Goal: Task Accomplishment & Management: Complete application form

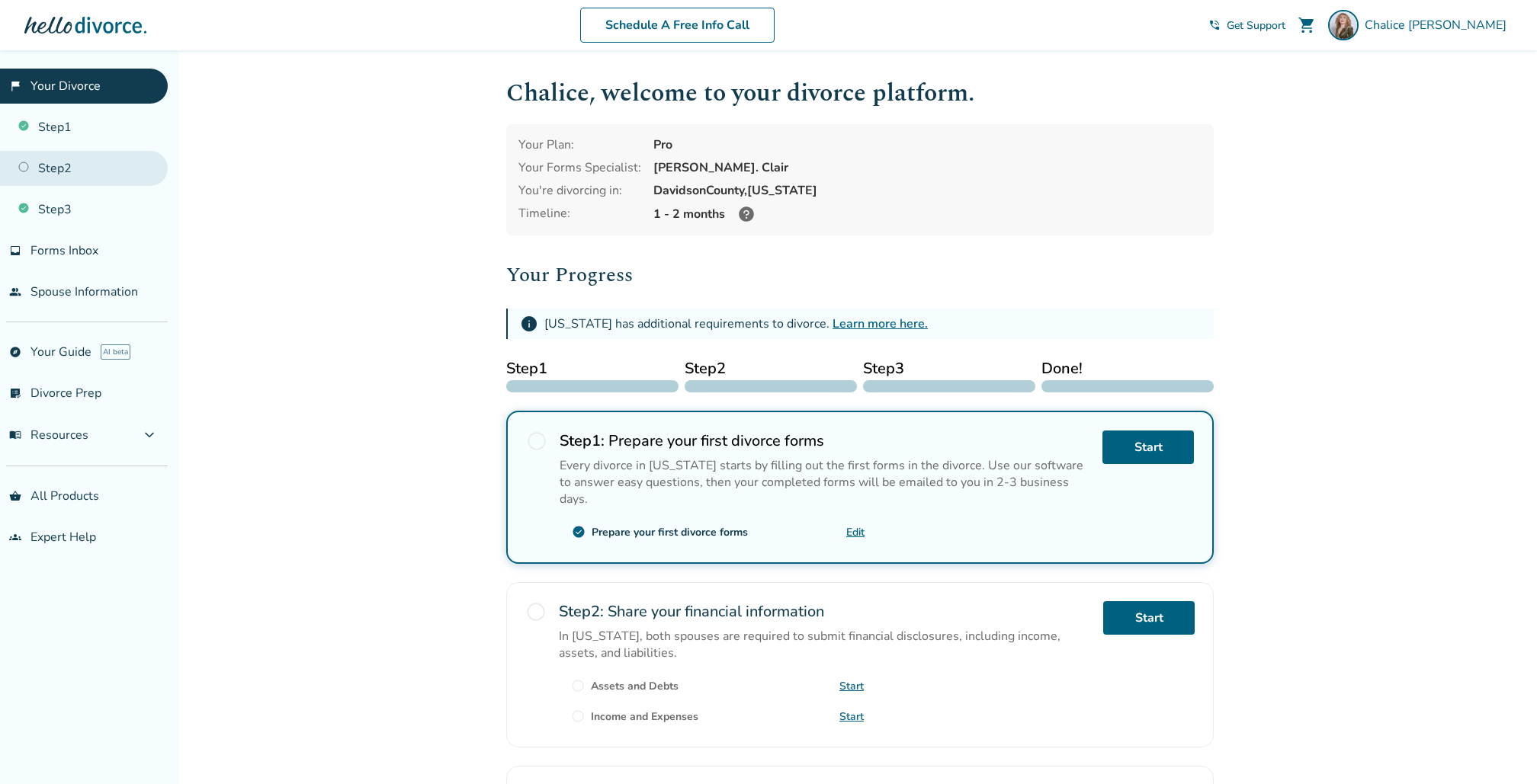
click at [141, 161] on link "Step 2" at bounding box center [83, 168] width 167 height 35
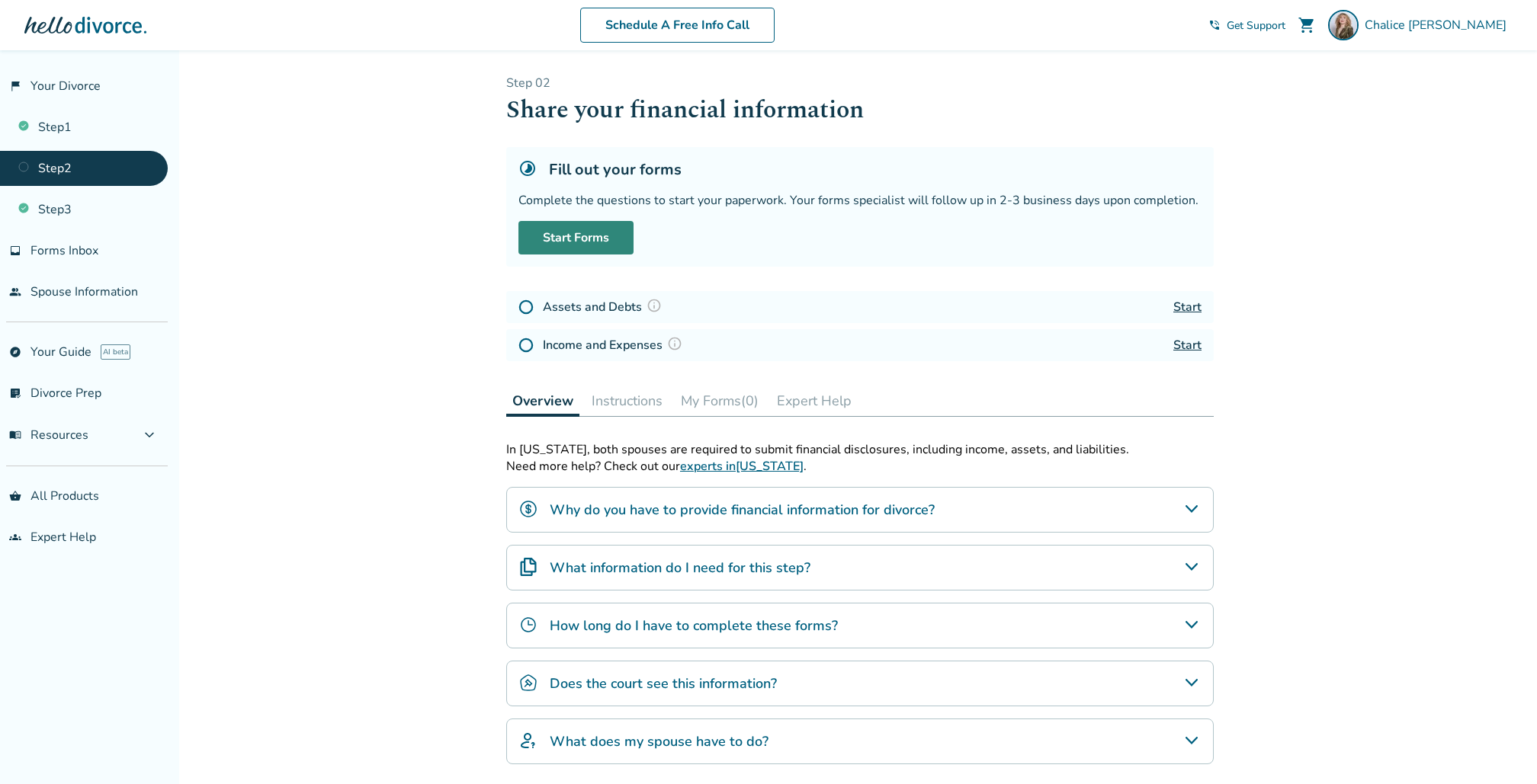
click at [586, 236] on link "Start Forms" at bounding box center [575, 237] width 115 height 33
